Goal: Find specific page/section: Find specific page/section

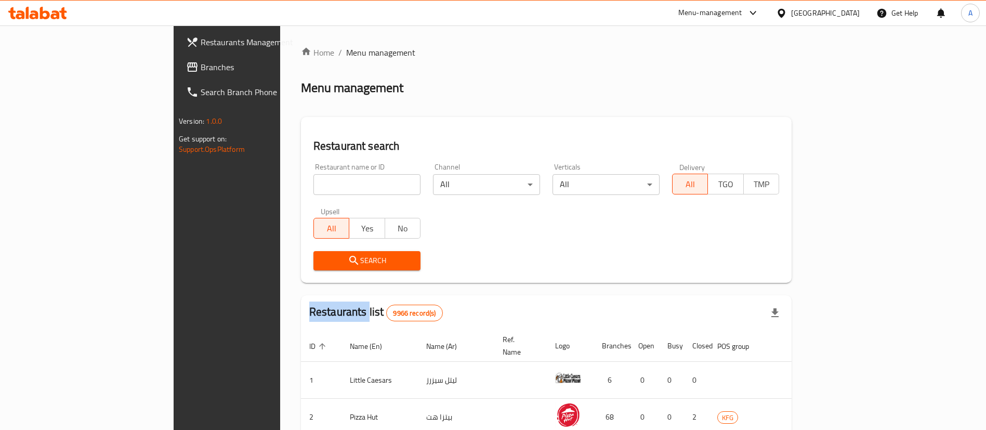
click at [301, 189] on div "Home / Menu management Menu management Restaurant search Restaurant name or ID …" at bounding box center [546, 372] width 491 height 652
drag, startPoint x: 0, startPoint y: 0, endPoint x: 298, endPoint y: 189, distance: 352.9
click at [313, 189] on input "search" at bounding box center [366, 184] width 107 height 21
type input "o"
click button "Search" at bounding box center [366, 260] width 107 height 19
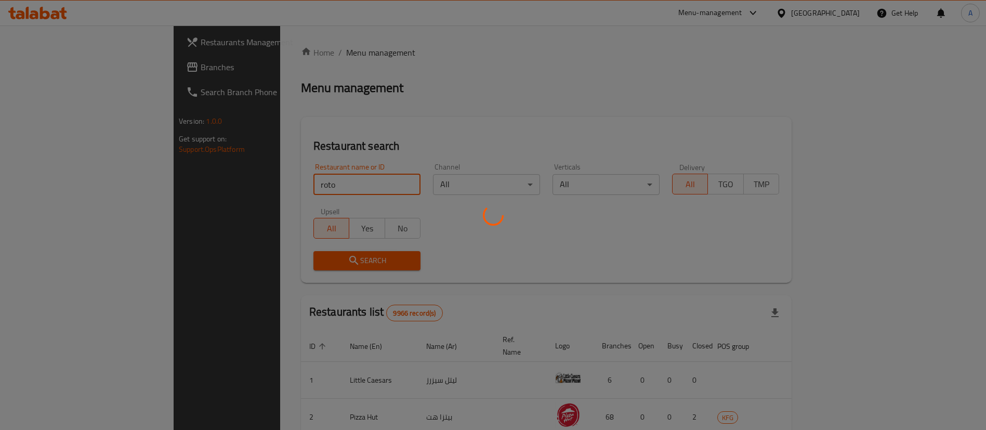
click at [284, 301] on div at bounding box center [493, 215] width 986 height 430
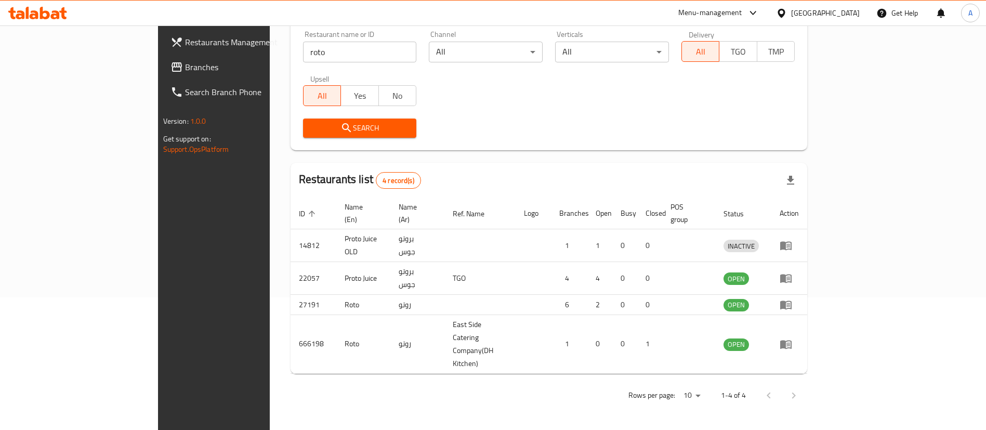
scroll to position [124, 0]
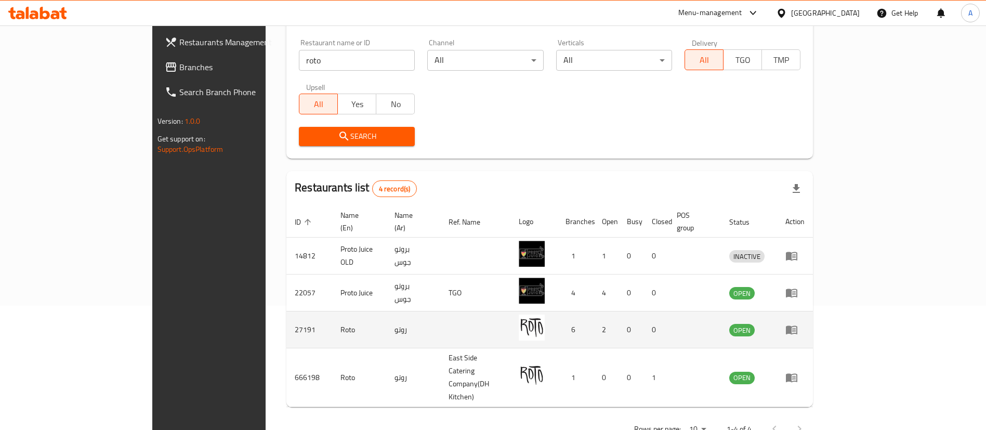
click at [286, 317] on td "27191" at bounding box center [309, 329] width 46 height 37
copy td "27191"
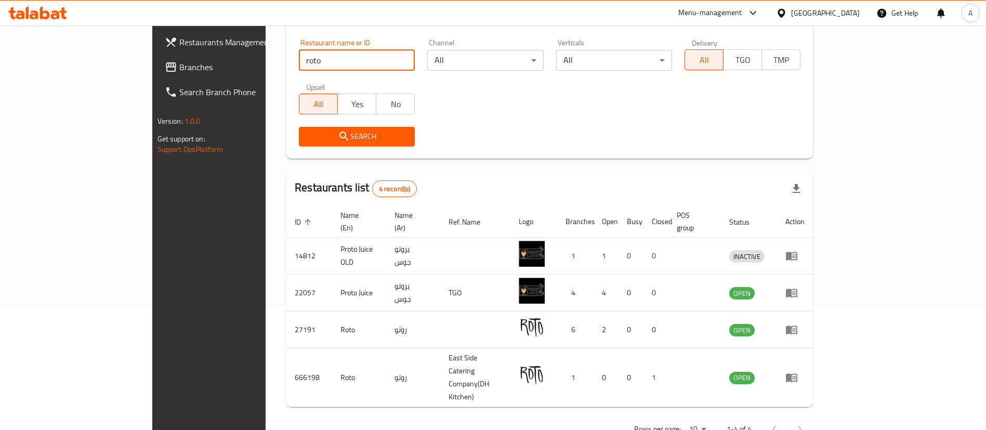
drag, startPoint x: 323, startPoint y: 58, endPoint x: 6, endPoint y: 49, distance: 317.6
click at [152, 58] on div "Restaurants Management Branches Search Branch Phone Version: 1.0.0 Get support …" at bounding box center [493, 182] width 682 height 562
type input "a"
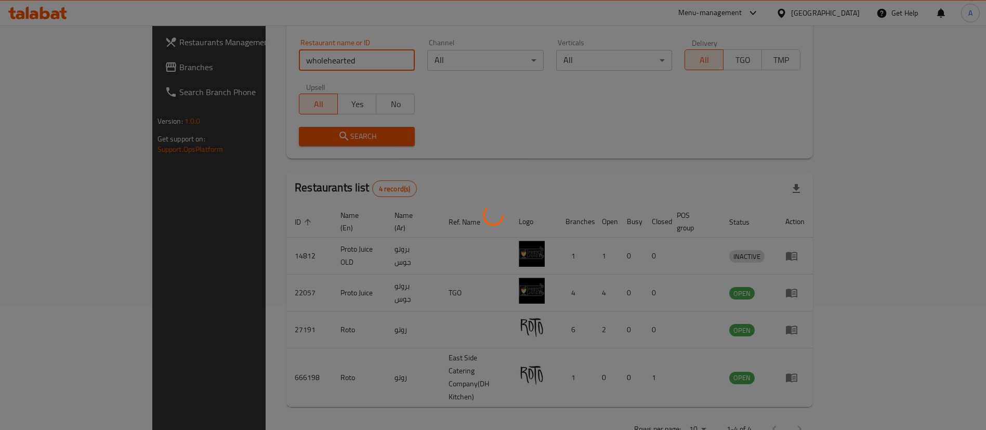
scroll to position [0, 0]
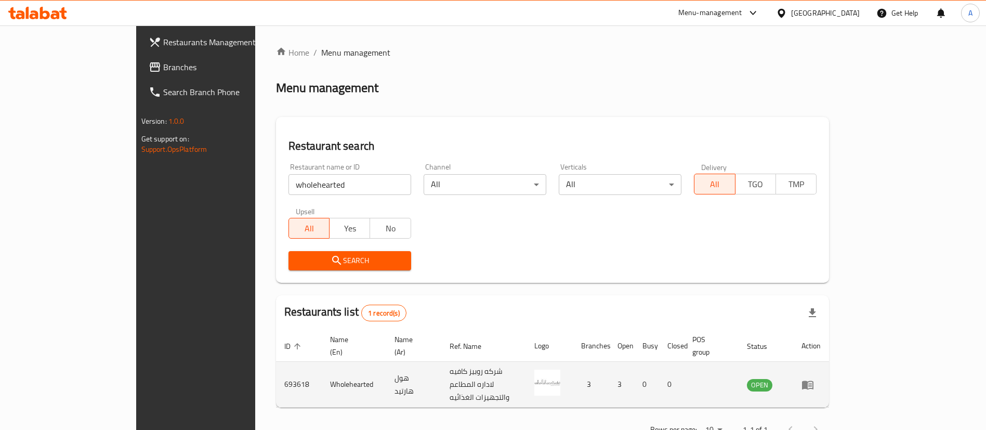
click at [276, 371] on td "693618" at bounding box center [299, 385] width 46 height 46
copy td "693618"
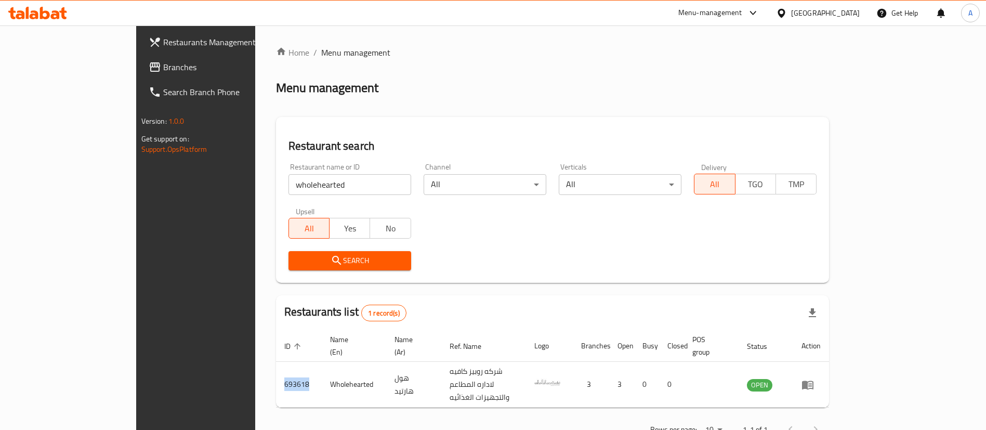
click at [311, 177] on input "wholehearted" at bounding box center [349, 184] width 123 height 21
click button "Search" at bounding box center [349, 260] width 123 height 19
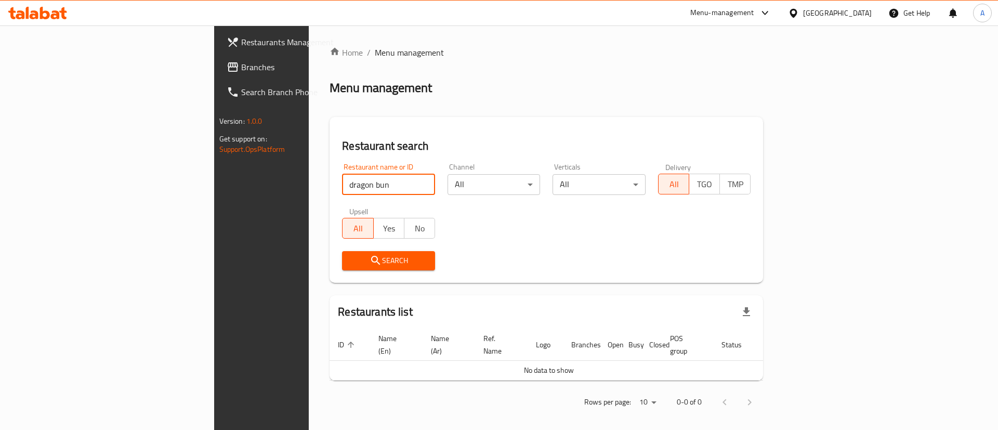
click button "Search" at bounding box center [388, 260] width 93 height 19
click at [342, 180] on input "dragon bun" at bounding box center [388, 184] width 93 height 21
click button "Search" at bounding box center [388, 260] width 93 height 19
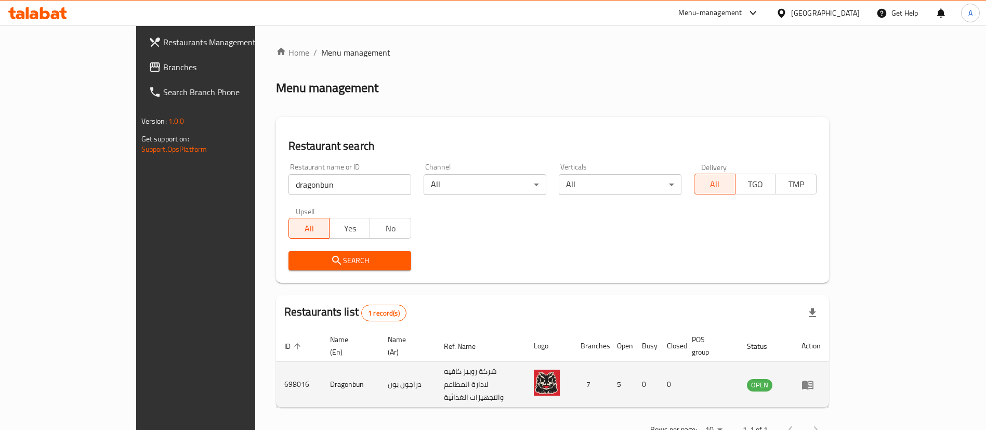
click at [276, 372] on td "698016" at bounding box center [299, 385] width 46 height 46
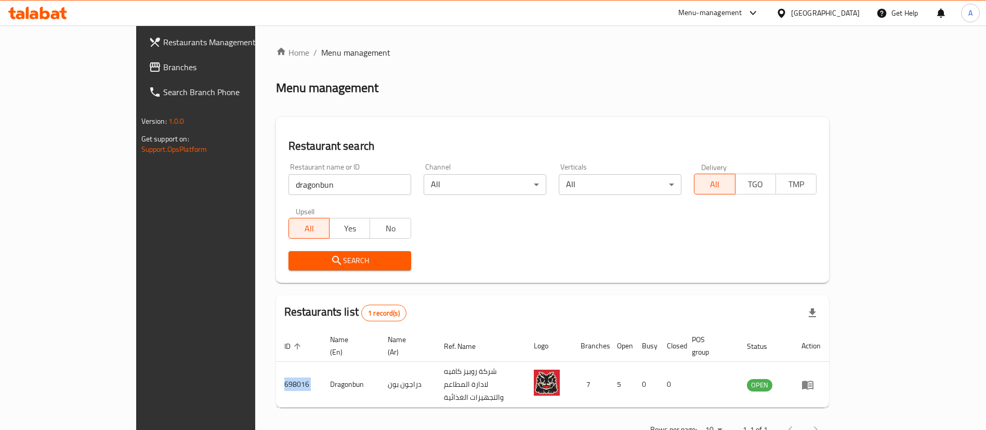
copy td "698016"
click at [302, 177] on input "dragonbun" at bounding box center [349, 184] width 123 height 21
type input "little ruby"
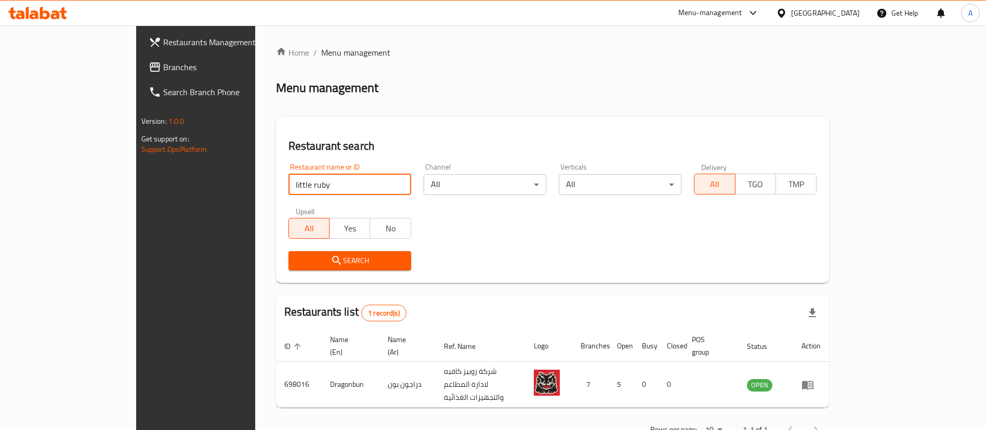
click button "Search" at bounding box center [349, 260] width 123 height 19
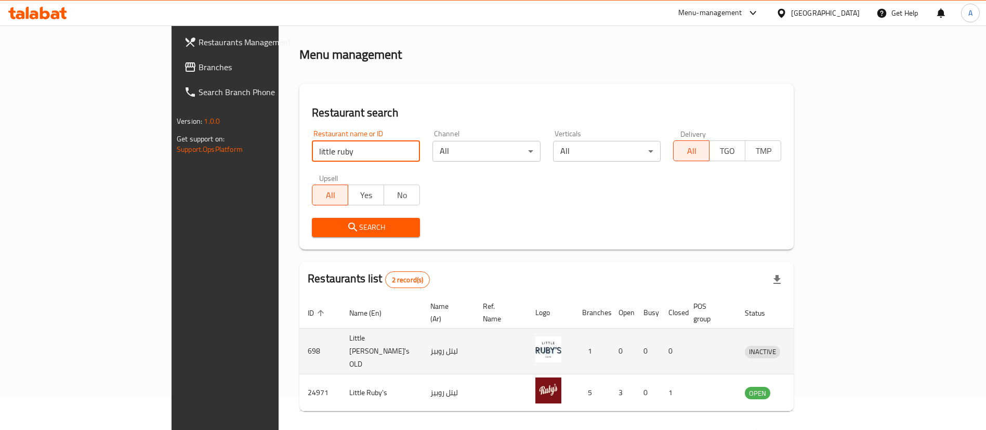
scroll to position [50, 0]
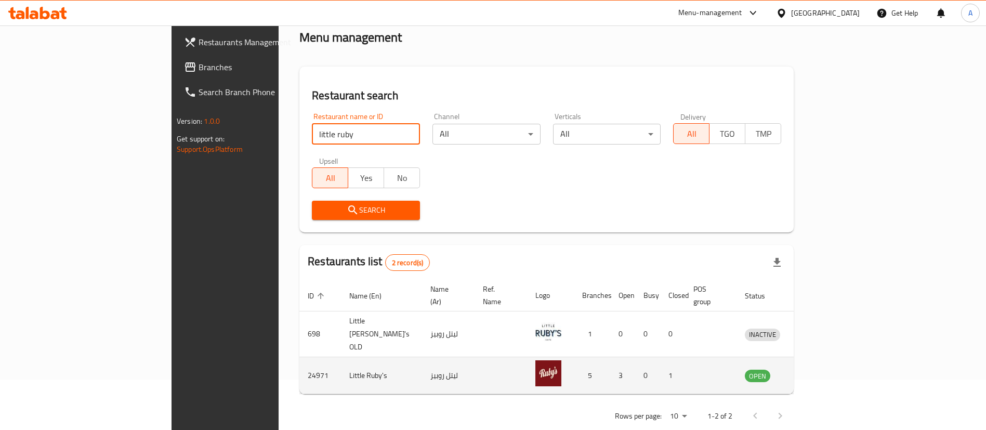
click at [299, 357] on td "24971" at bounding box center [320, 375] width 42 height 37
copy td "24971"
